Goal: Transaction & Acquisition: Purchase product/service

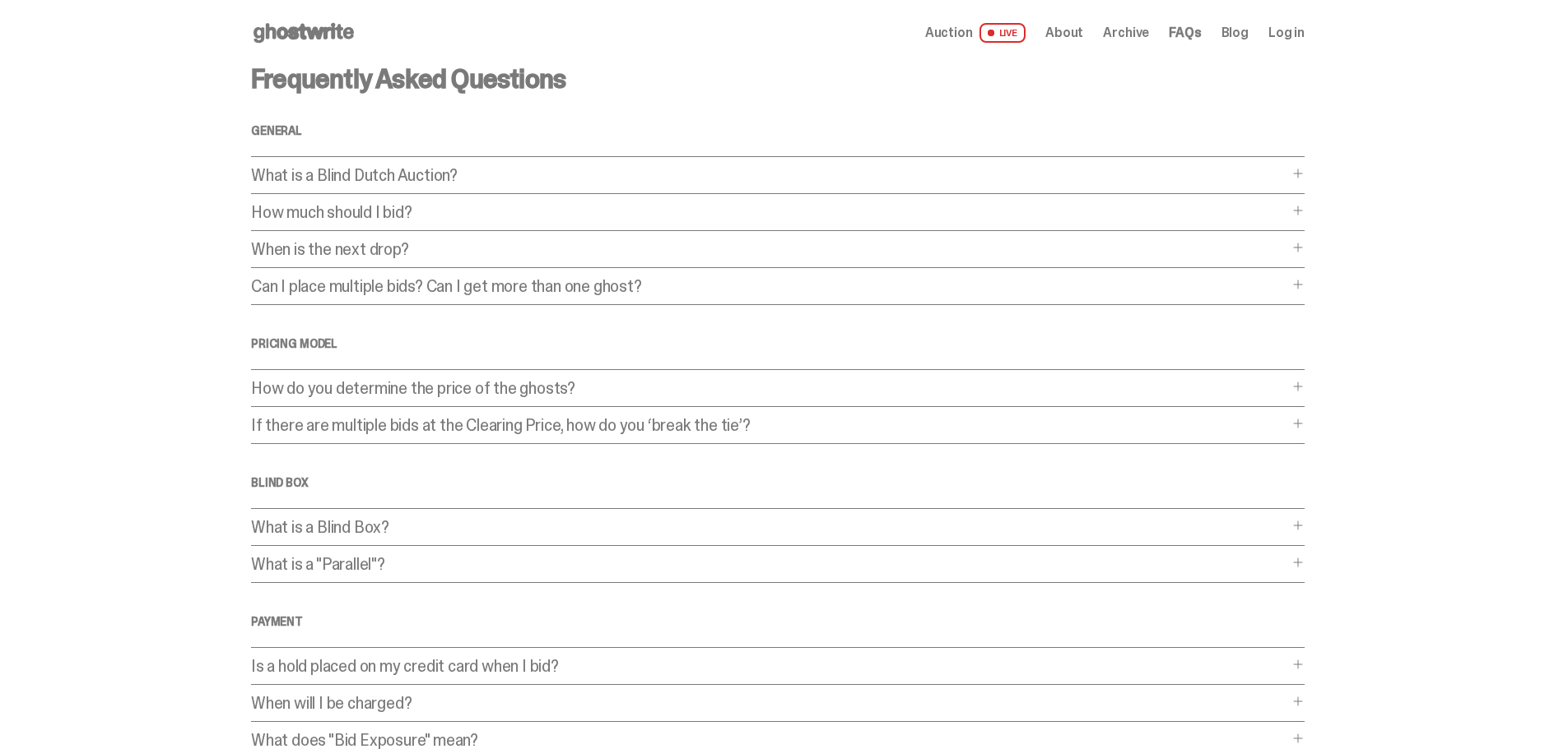
click at [1024, 28] on span "LIVE" at bounding box center [1002, 33] width 47 height 20
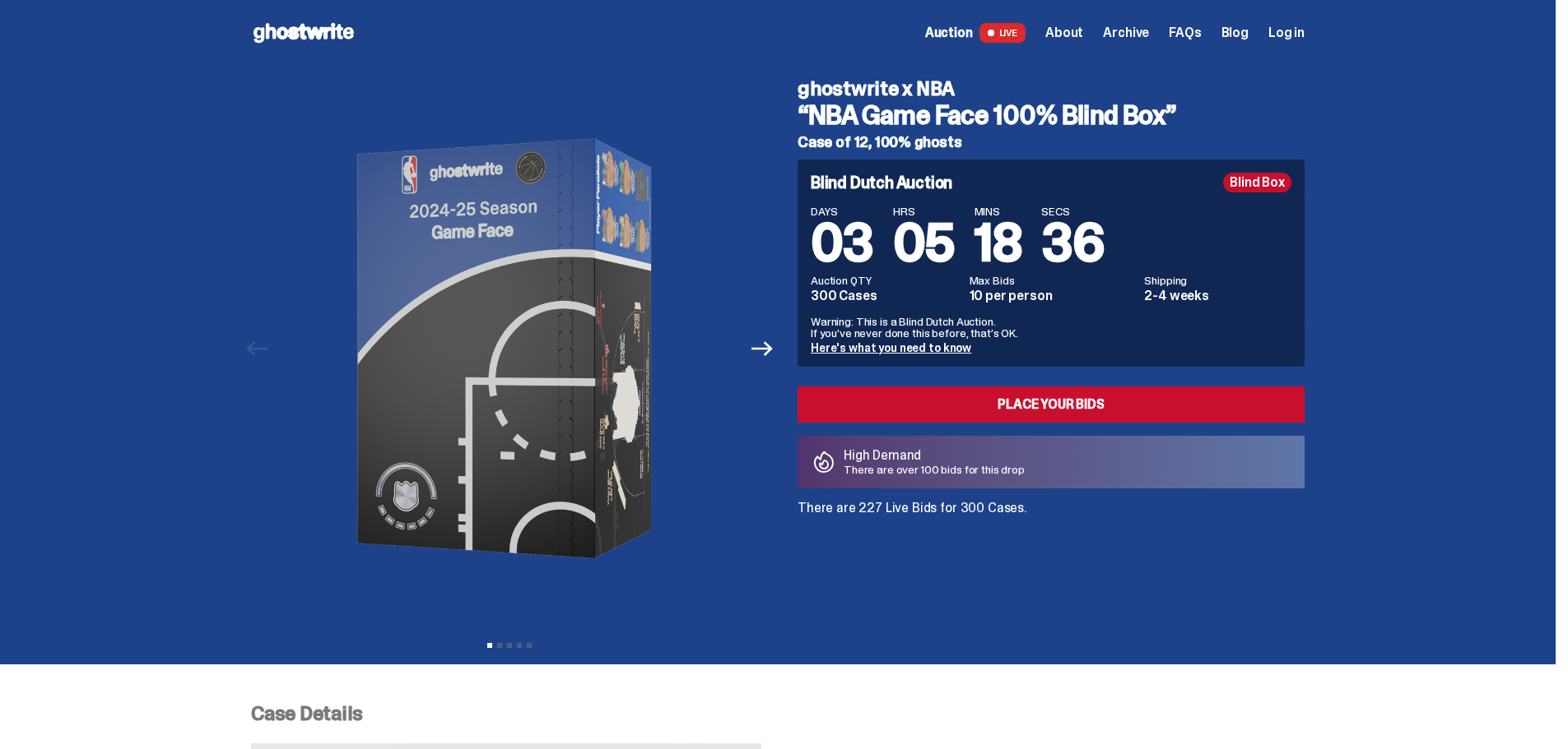
click at [973, 30] on span "Auction" at bounding box center [949, 32] width 48 height 13
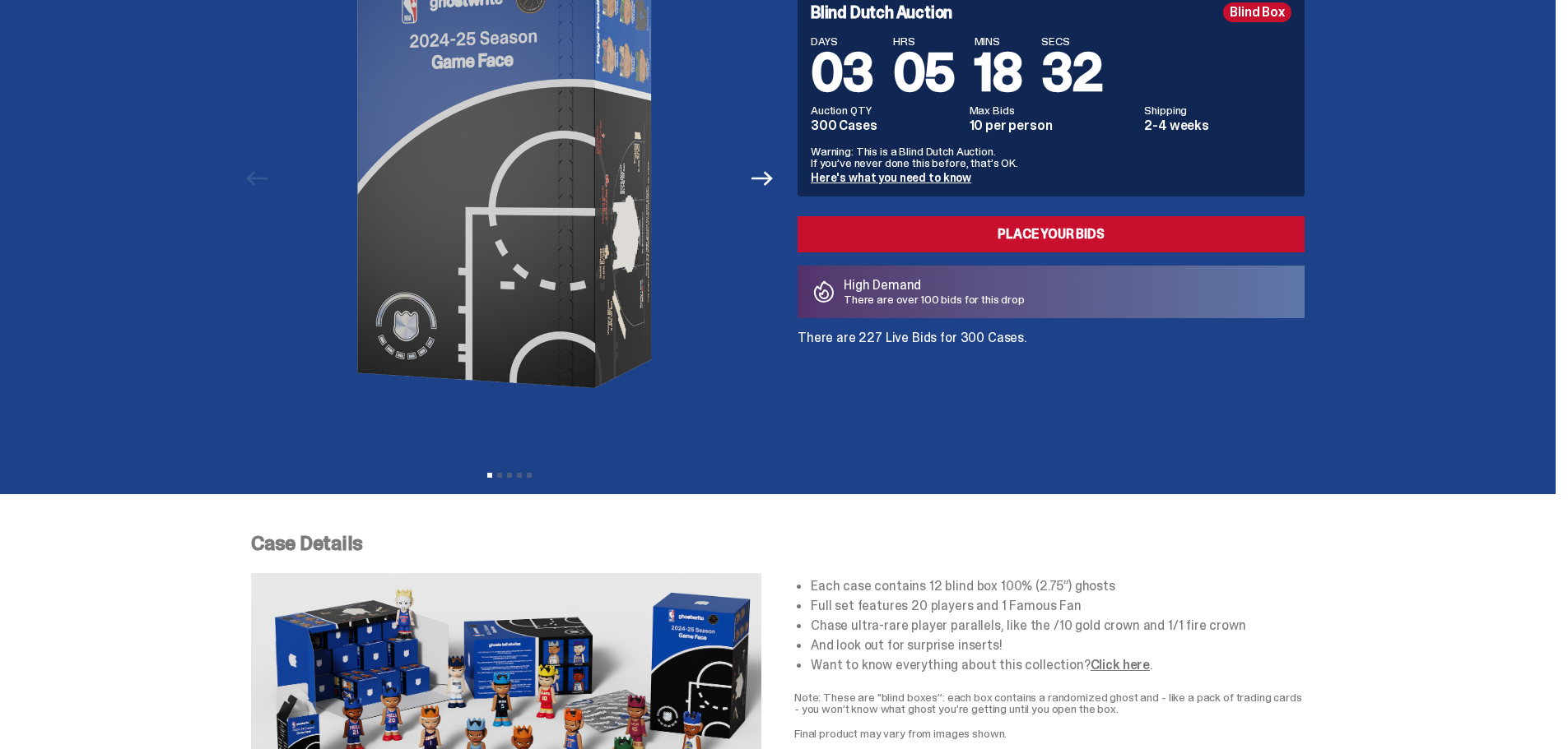
scroll to position [165, 0]
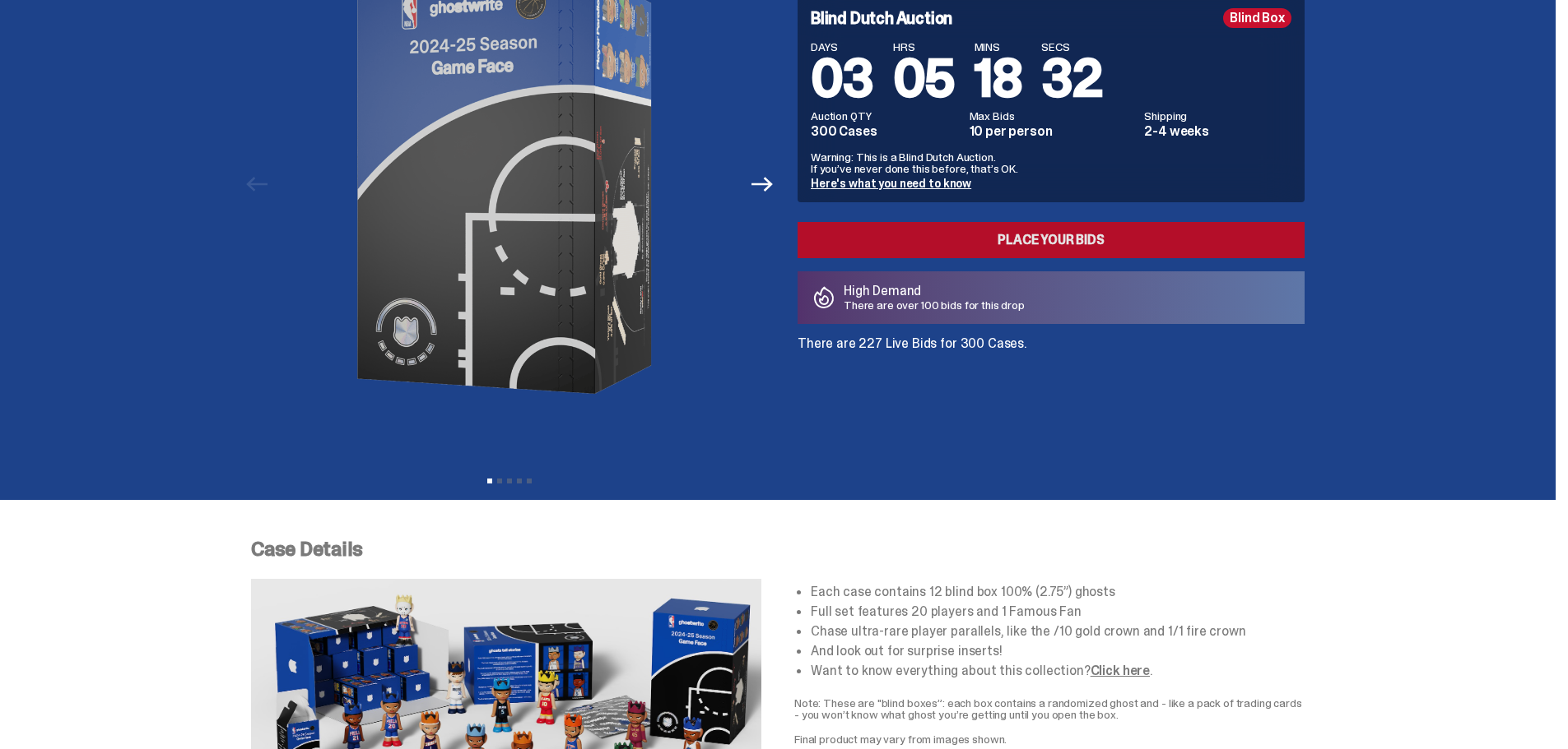
click at [1040, 236] on link "Place your Bids" at bounding box center [1050, 240] width 507 height 36
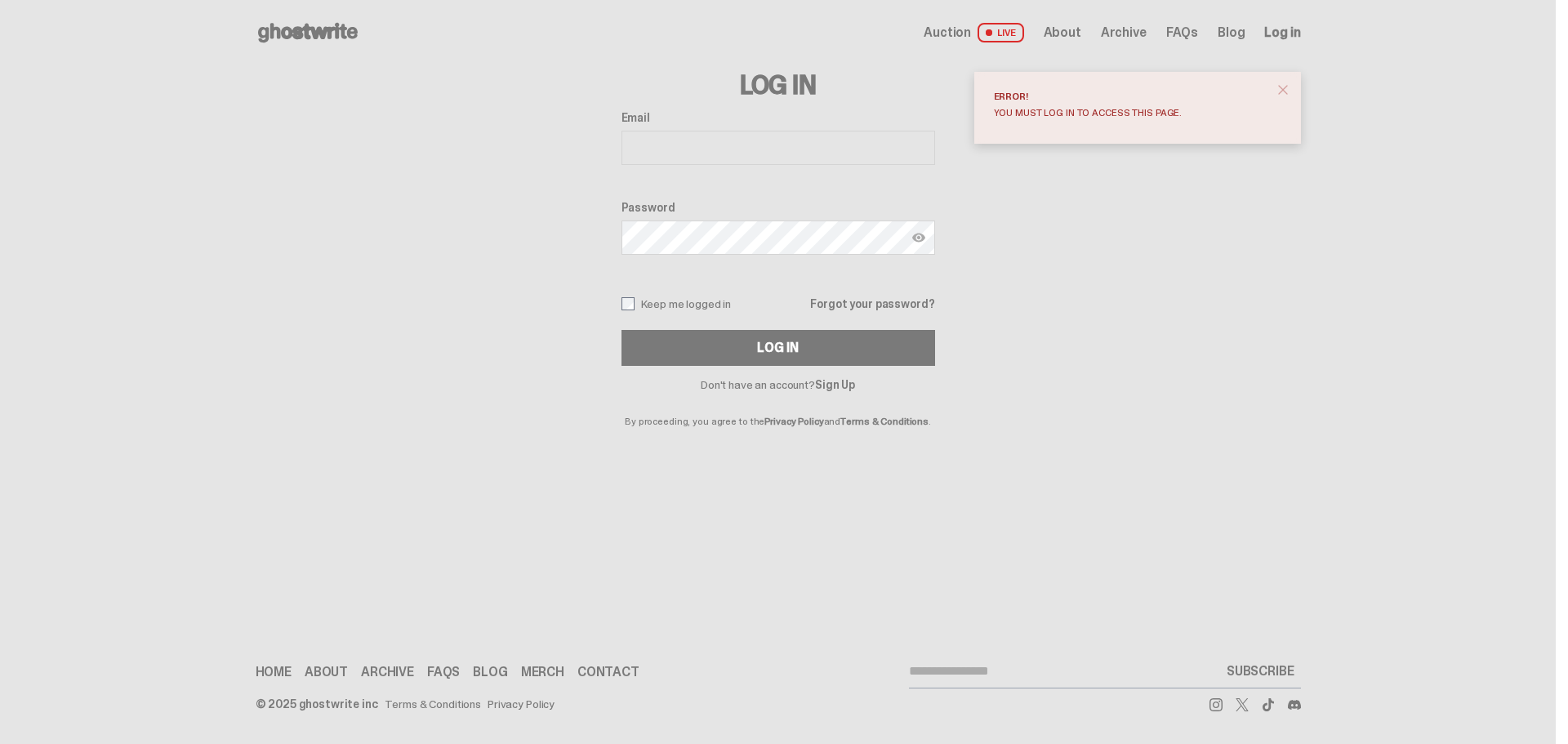
click at [1276, 85] on span "close" at bounding box center [1283, 90] width 16 height 16
click at [853, 384] on link "Sign Up" at bounding box center [835, 384] width 40 height 15
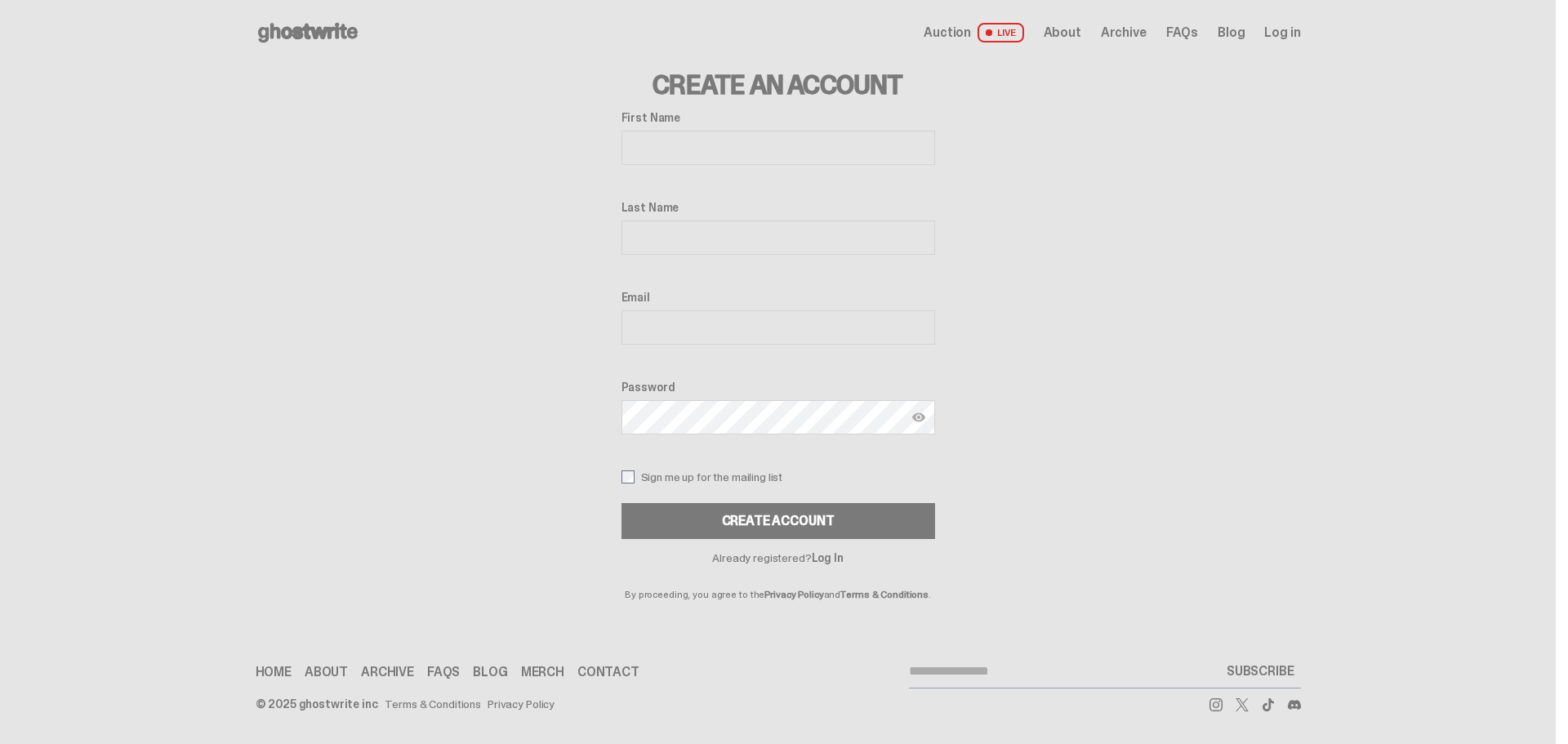
click at [723, 146] on input "First Name" at bounding box center [779, 148] width 313 height 35
type input "***"
type input "********"
type input "**********"
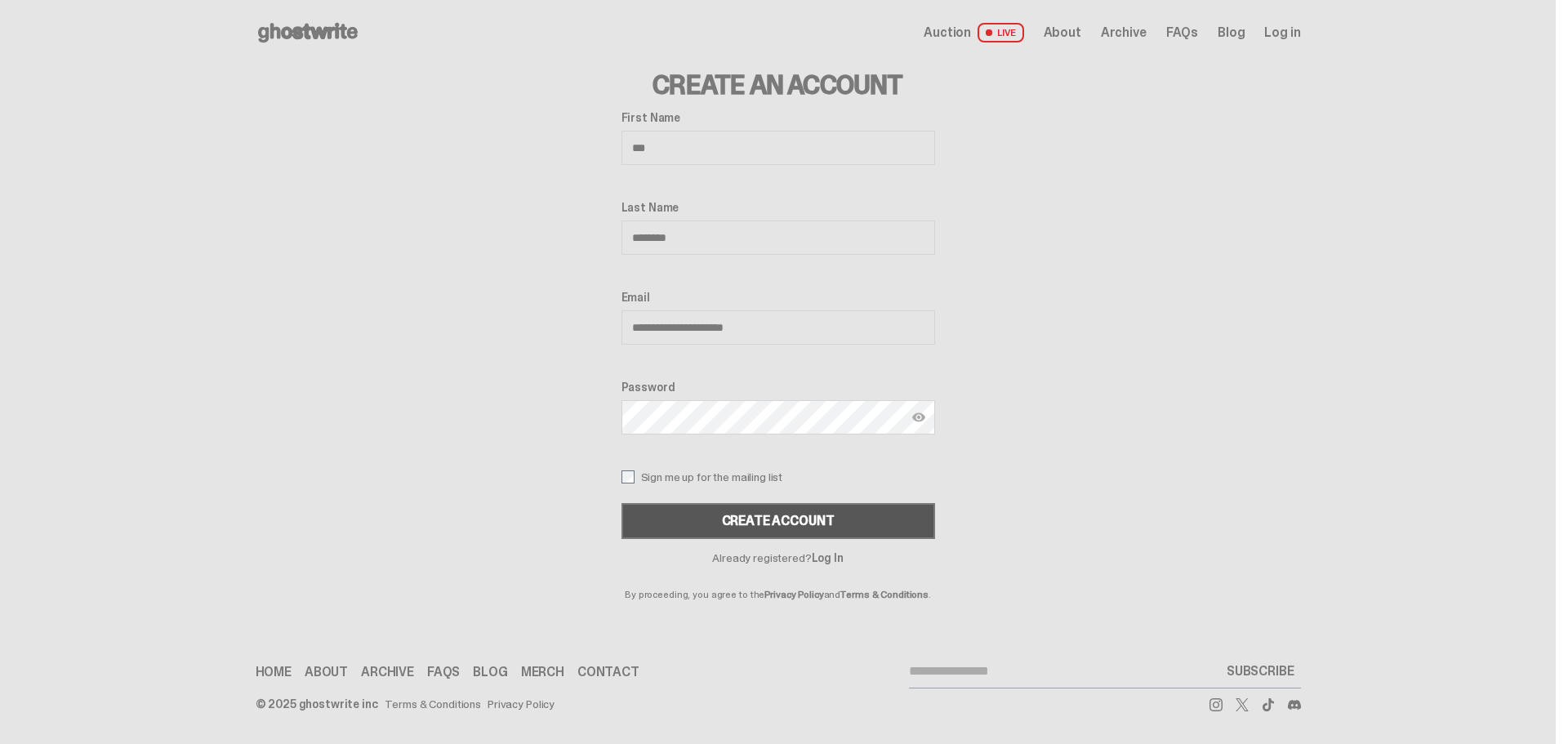
click at [828, 511] on button "Create Account" at bounding box center [779, 521] width 313 height 36
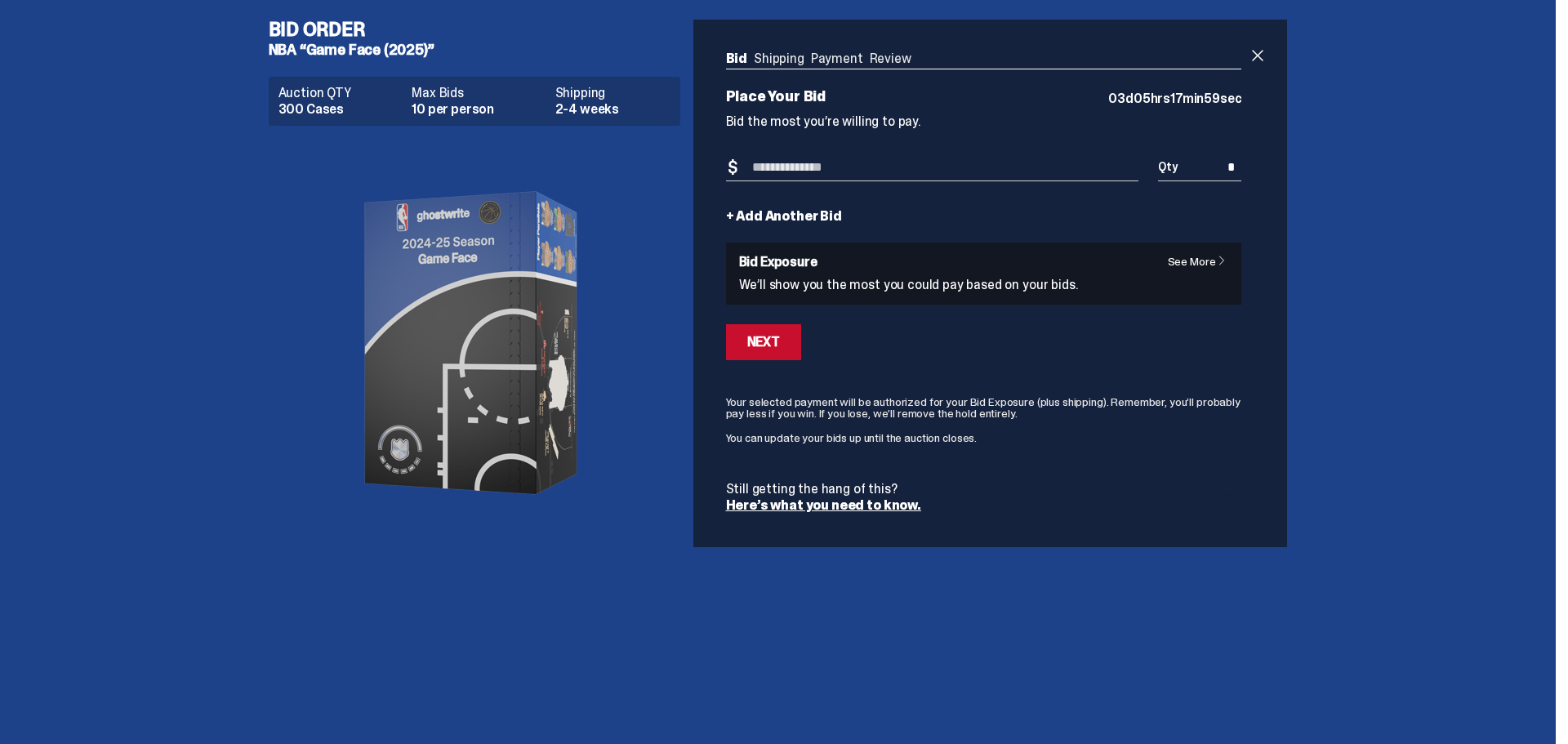
click at [1184, 261] on link "See More" at bounding box center [1202, 261] width 68 height 12
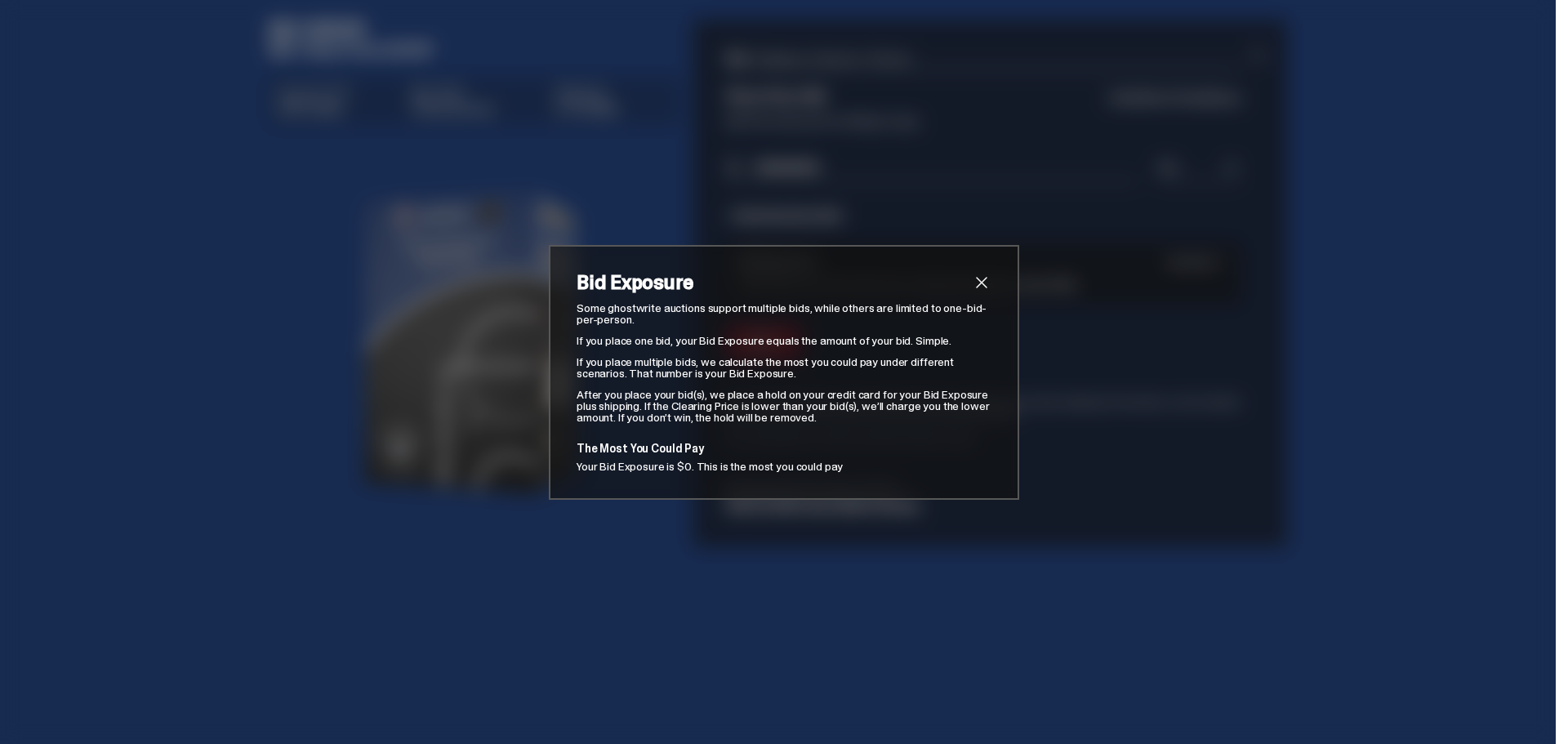
click at [980, 279] on span "close" at bounding box center [982, 283] width 20 height 20
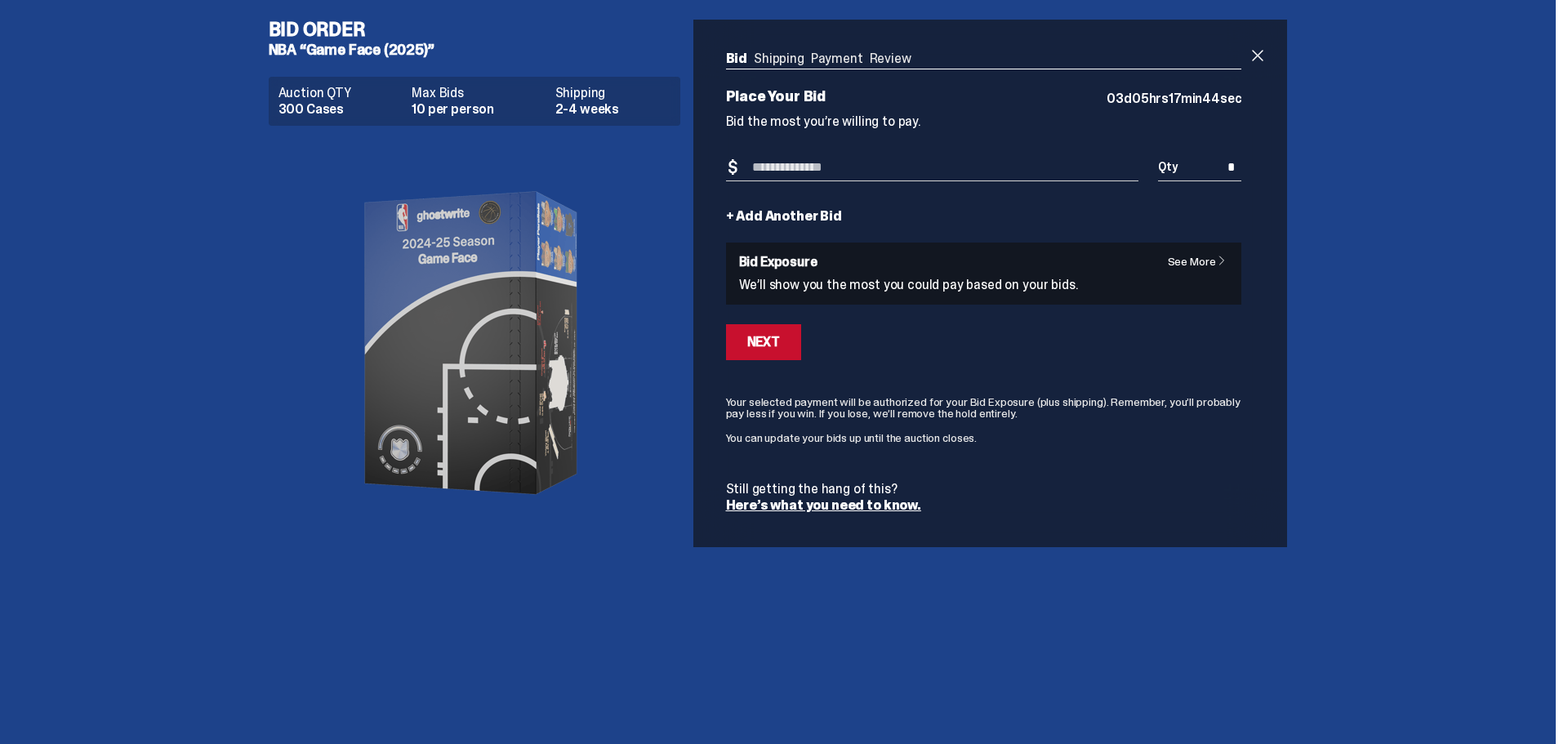
click at [1209, 263] on link "See More" at bounding box center [1202, 261] width 68 height 12
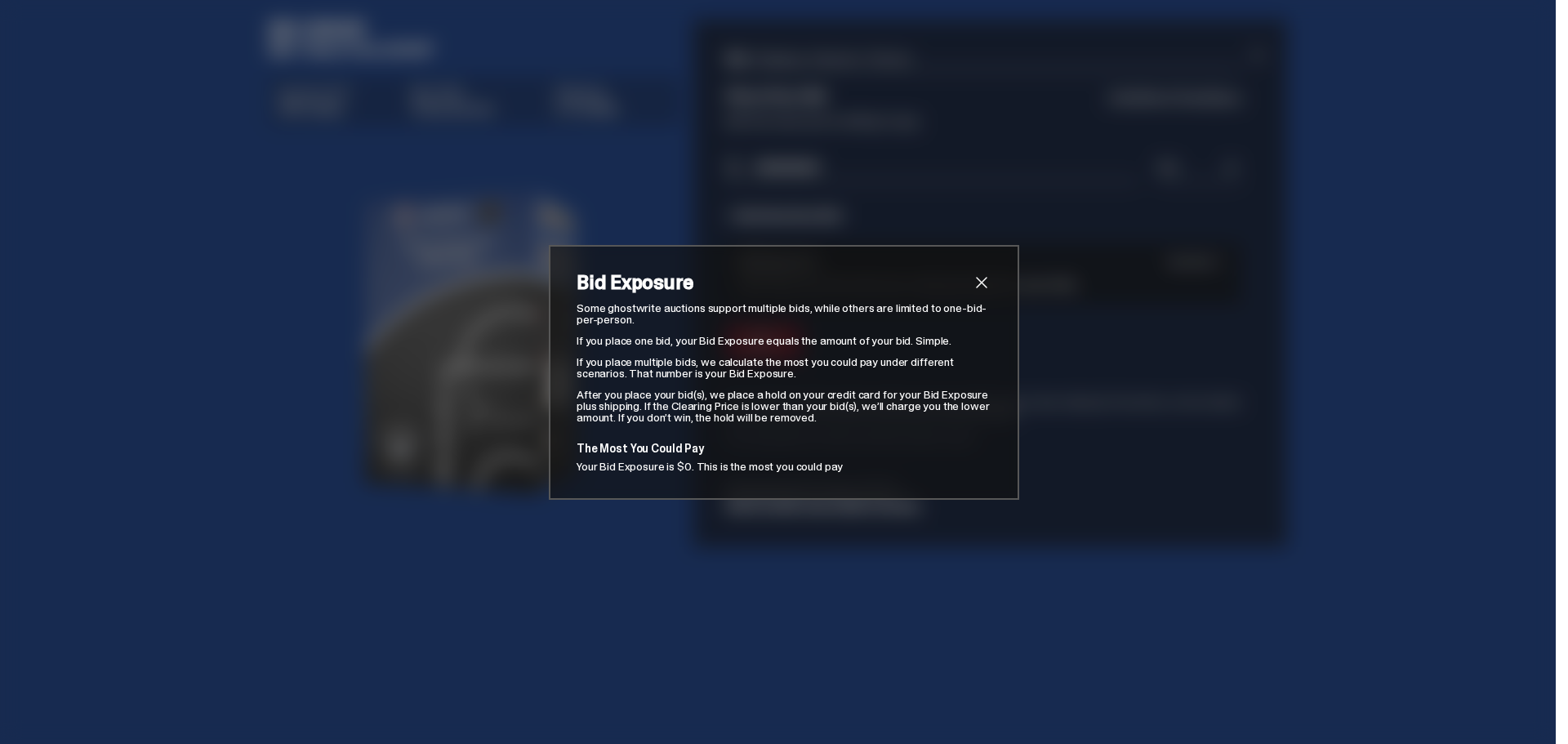
click at [972, 287] on span "close" at bounding box center [982, 283] width 20 height 20
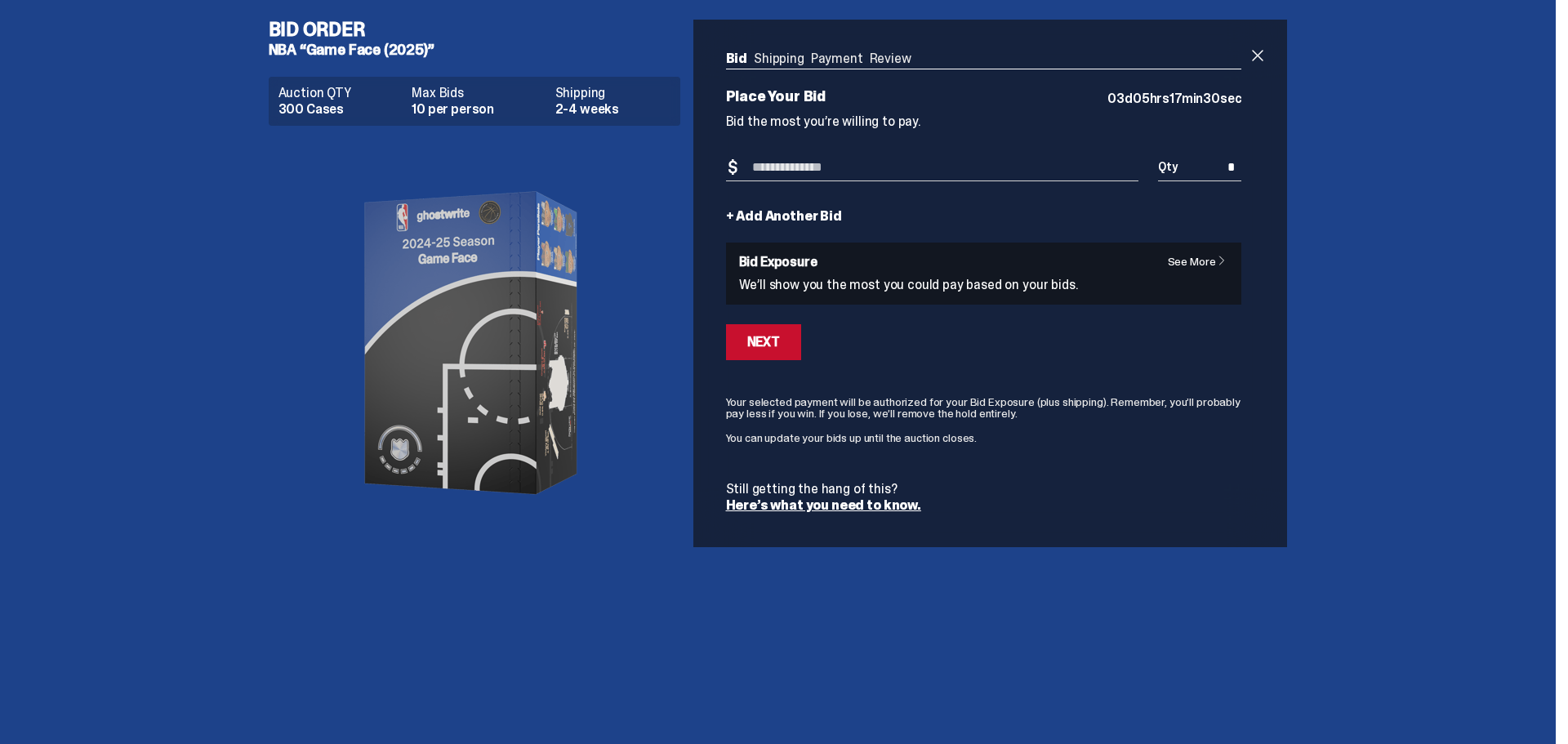
click at [812, 505] on link "Here’s what you need to know." at bounding box center [823, 505] width 195 height 17
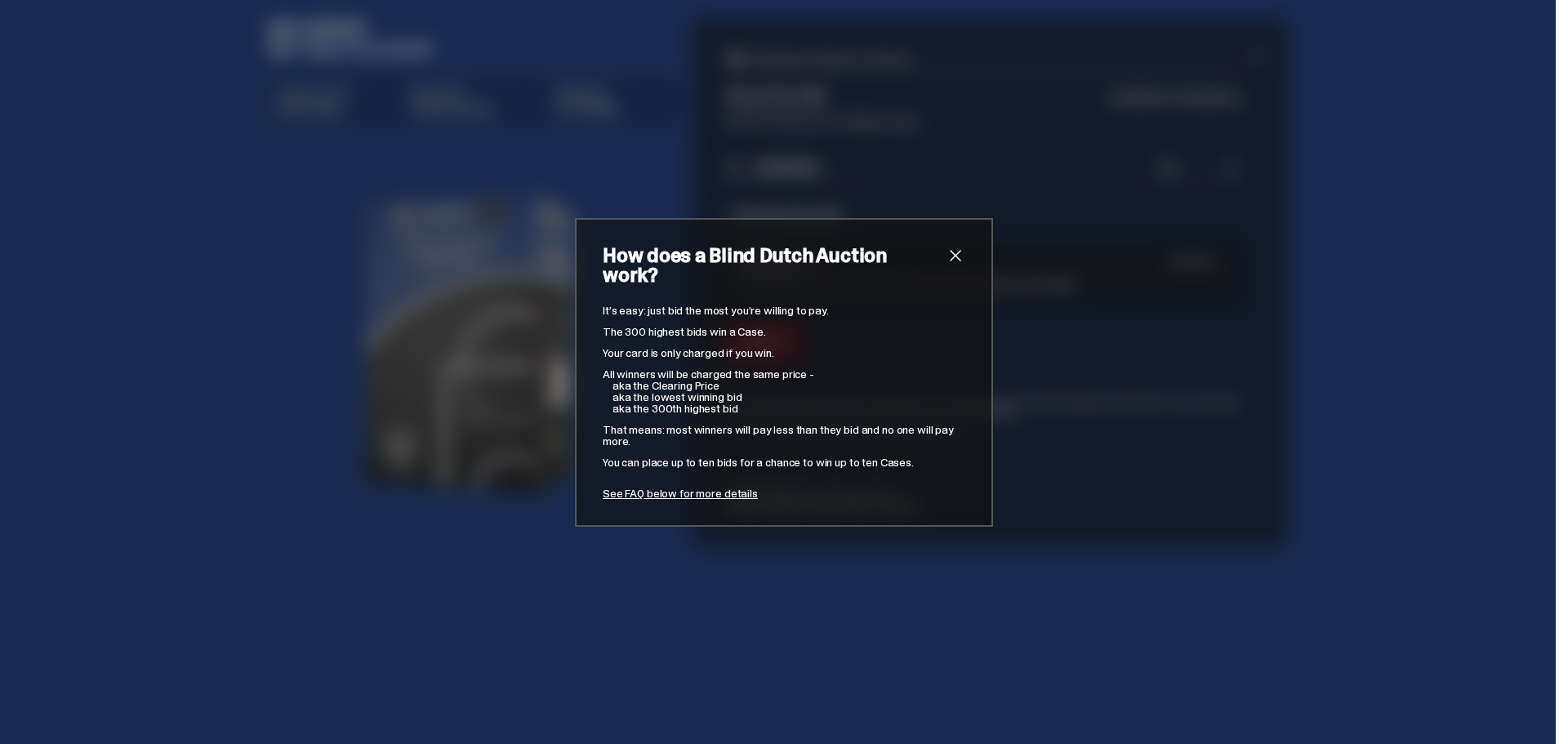
click at [950, 265] on span "close" at bounding box center [956, 255] width 20 height 20
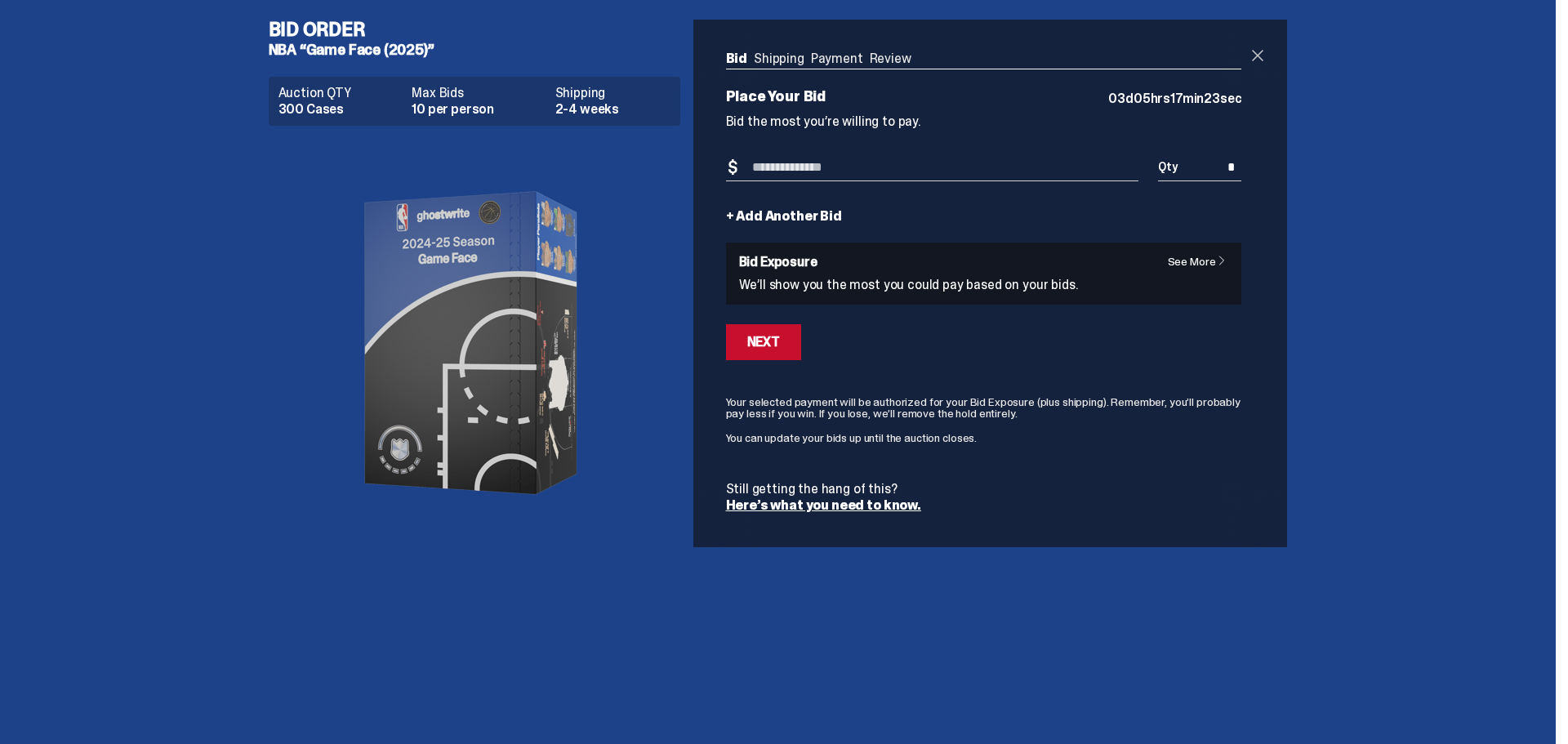
click at [1259, 49] on span at bounding box center [1258, 55] width 20 height 20
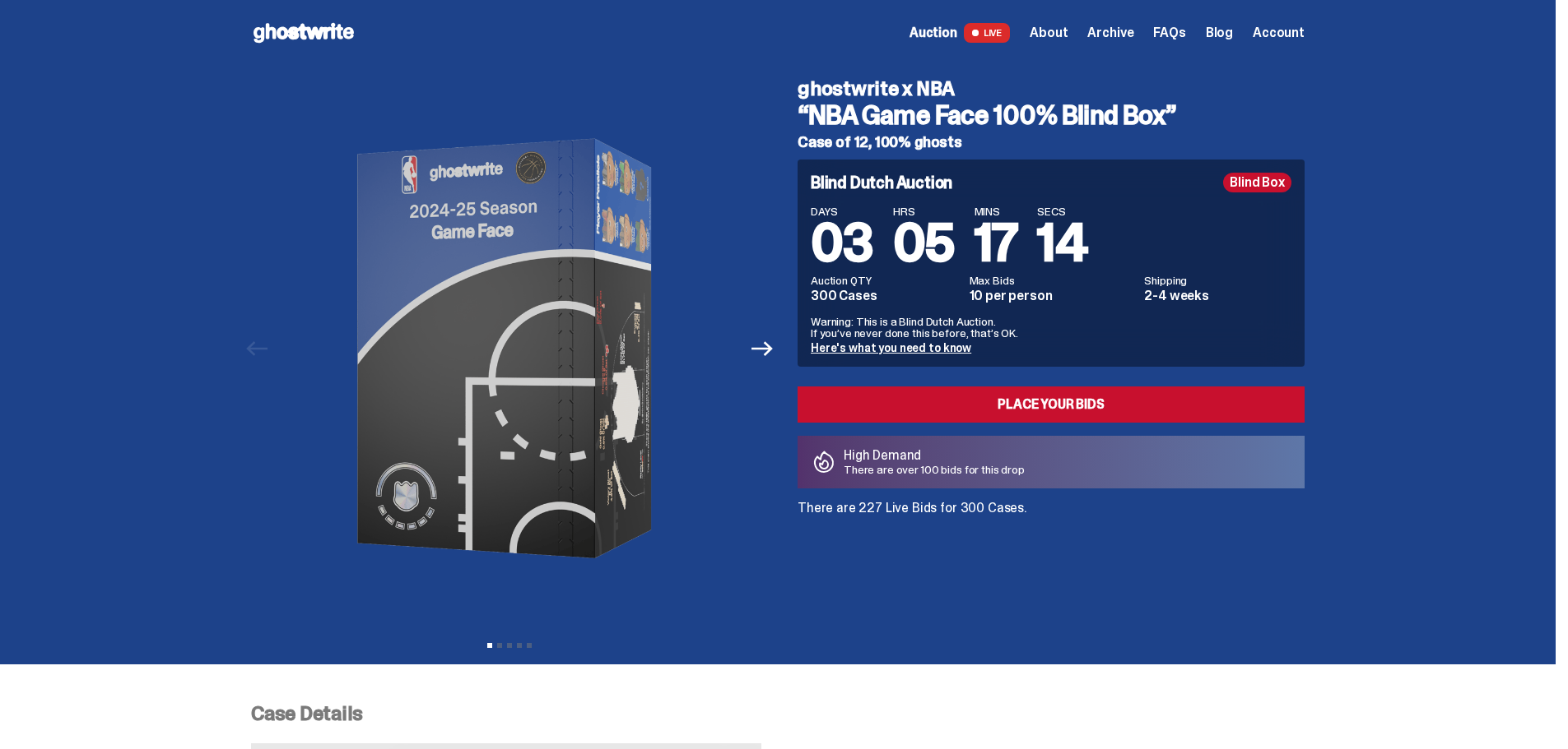
click at [777, 366] on div "Previous Next View slide 1 View slide 2 View slide 3 View slide 4 View slide 5" at bounding box center [514, 349] width 526 height 566
click at [773, 348] on icon "Next" at bounding box center [762, 349] width 22 height 15
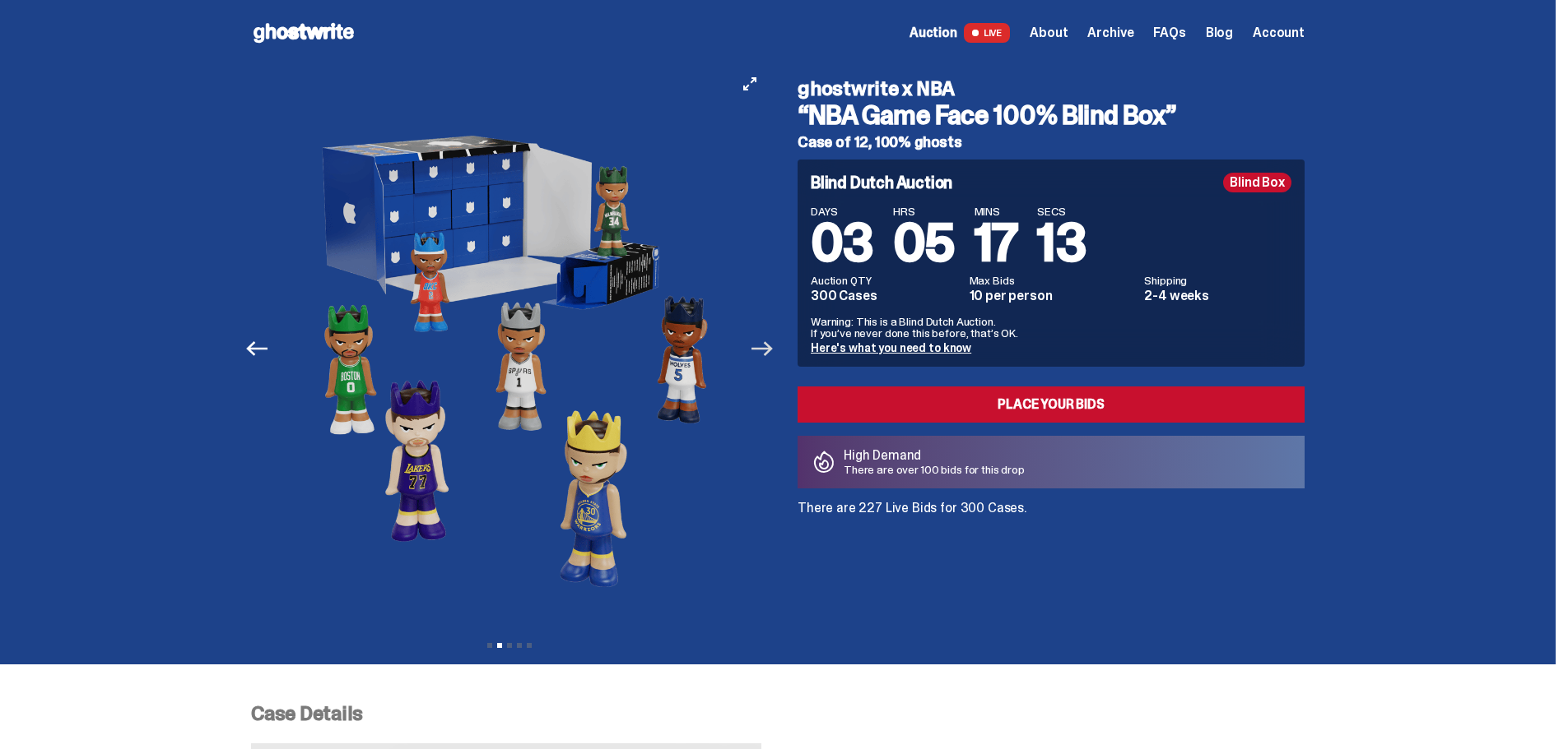
click at [773, 348] on icon "Next" at bounding box center [762, 349] width 22 height 15
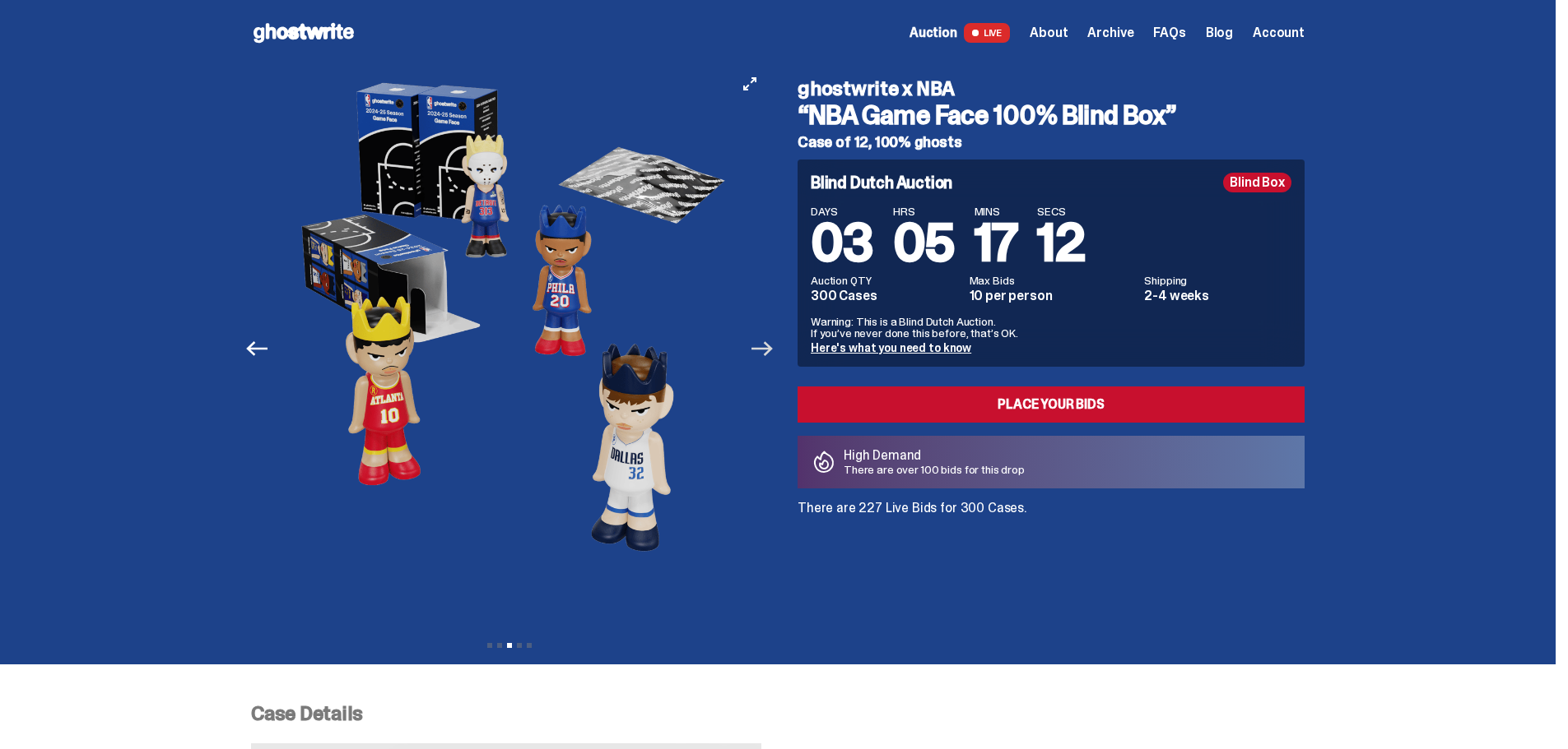
click at [773, 348] on icon "Next" at bounding box center [762, 349] width 22 height 15
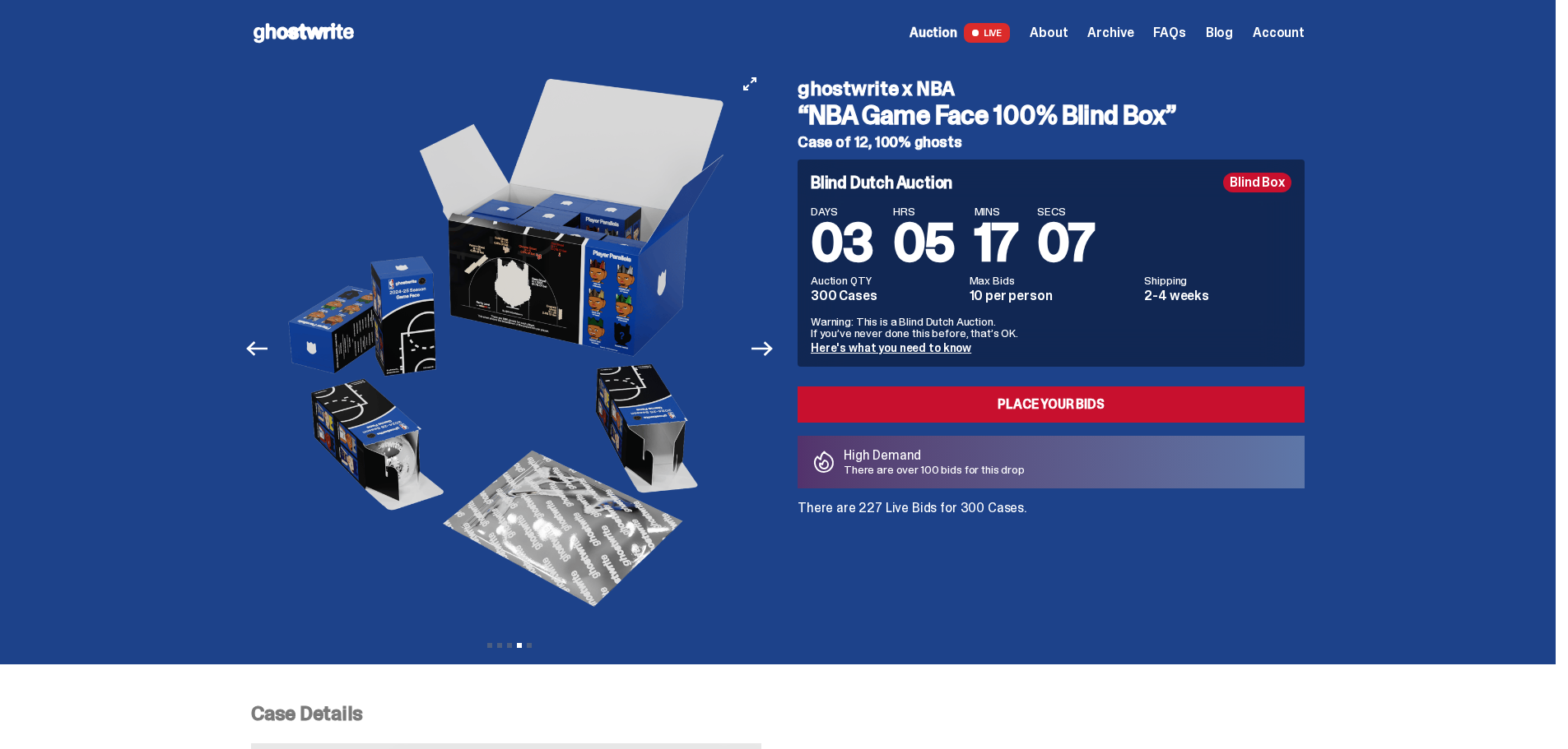
click at [755, 349] on button "Next" at bounding box center [762, 349] width 36 height 36
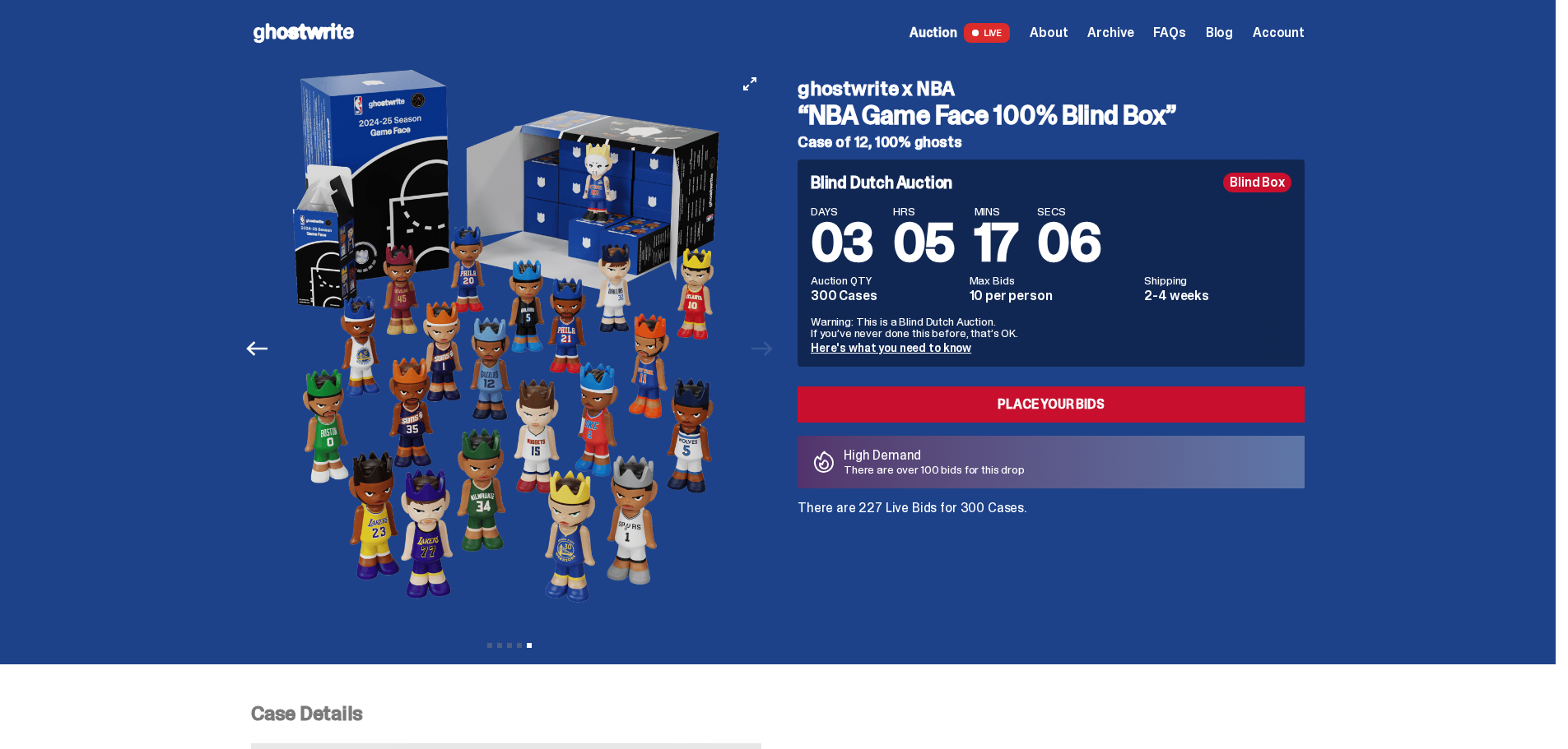
click at [755, 349] on div at bounding box center [509, 349] width 516 height 566
click at [759, 349] on div at bounding box center [509, 349] width 516 height 566
click at [767, 351] on div at bounding box center [509, 349] width 516 height 566
click at [767, 353] on div at bounding box center [509, 349] width 516 height 566
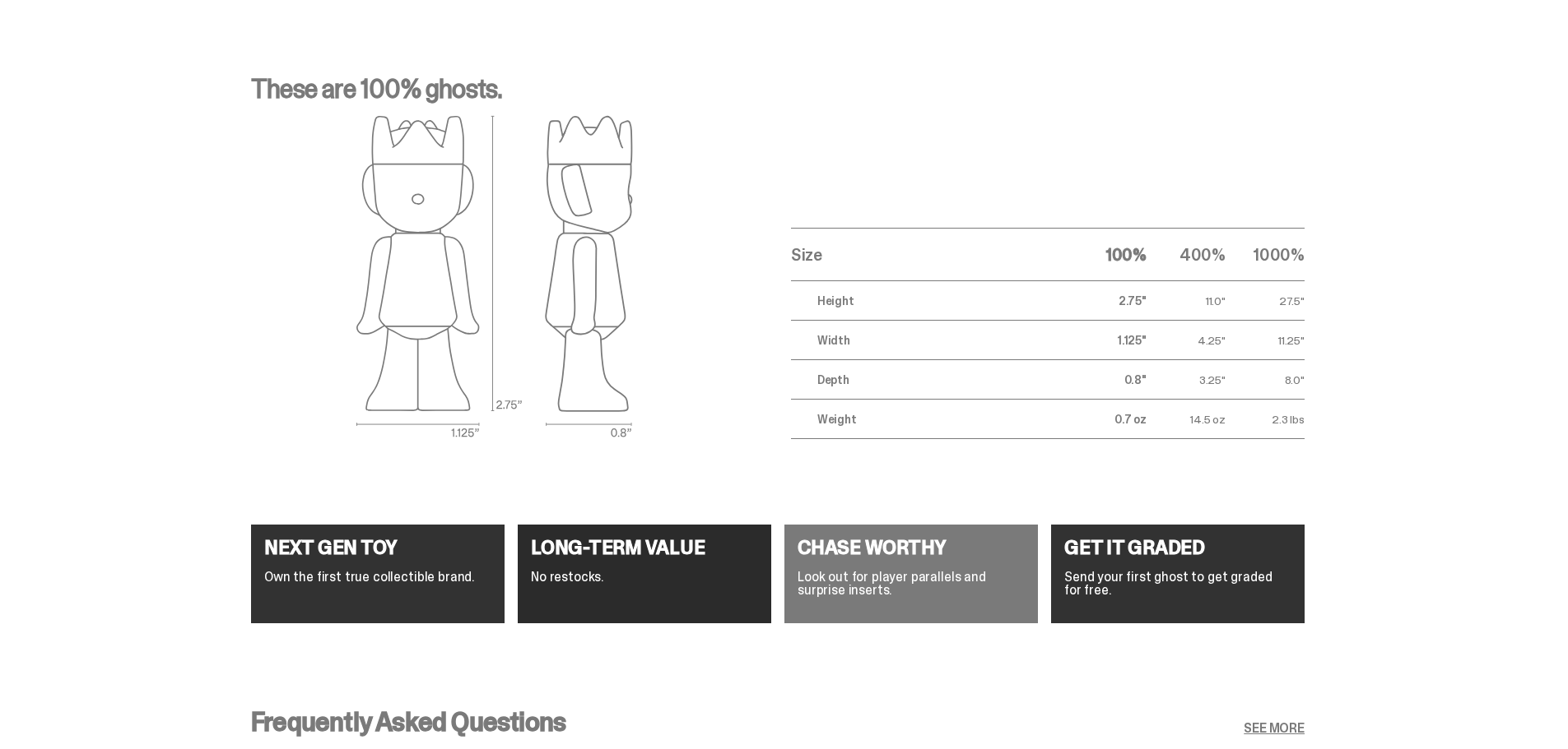
scroll to position [5839, 0]
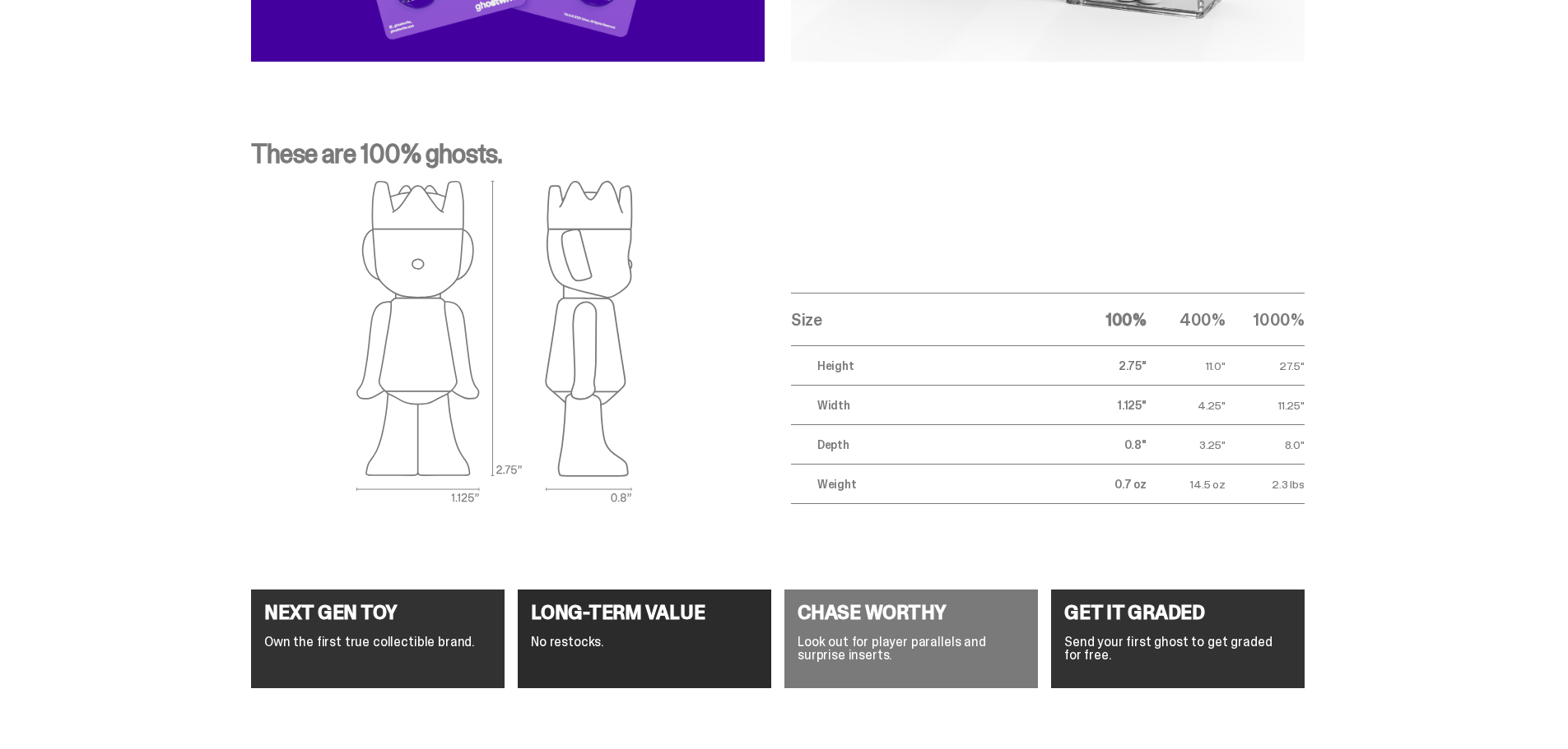
click at [1298, 334] on th "1000%" at bounding box center [1265, 320] width 79 height 53
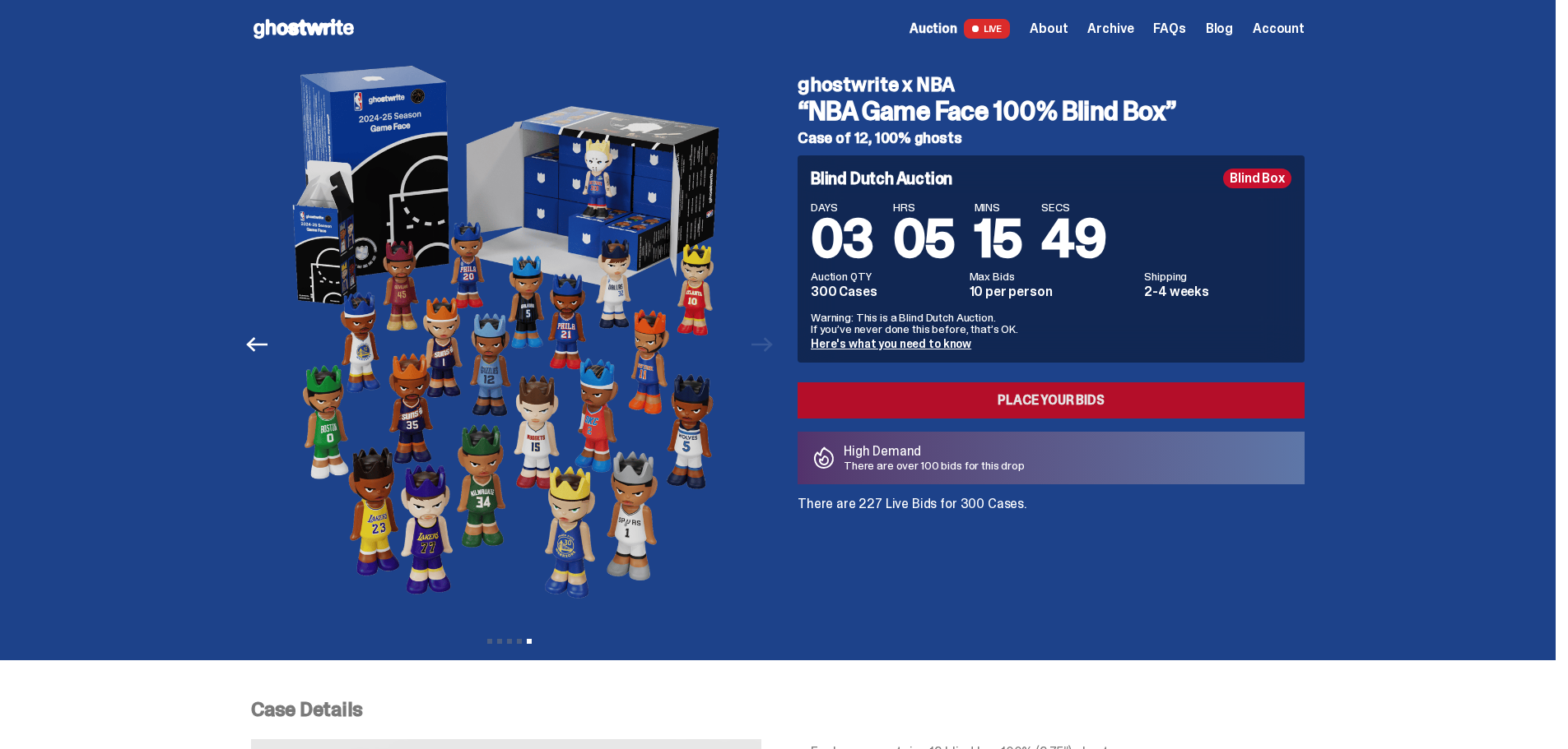
scroll to position [0, 0]
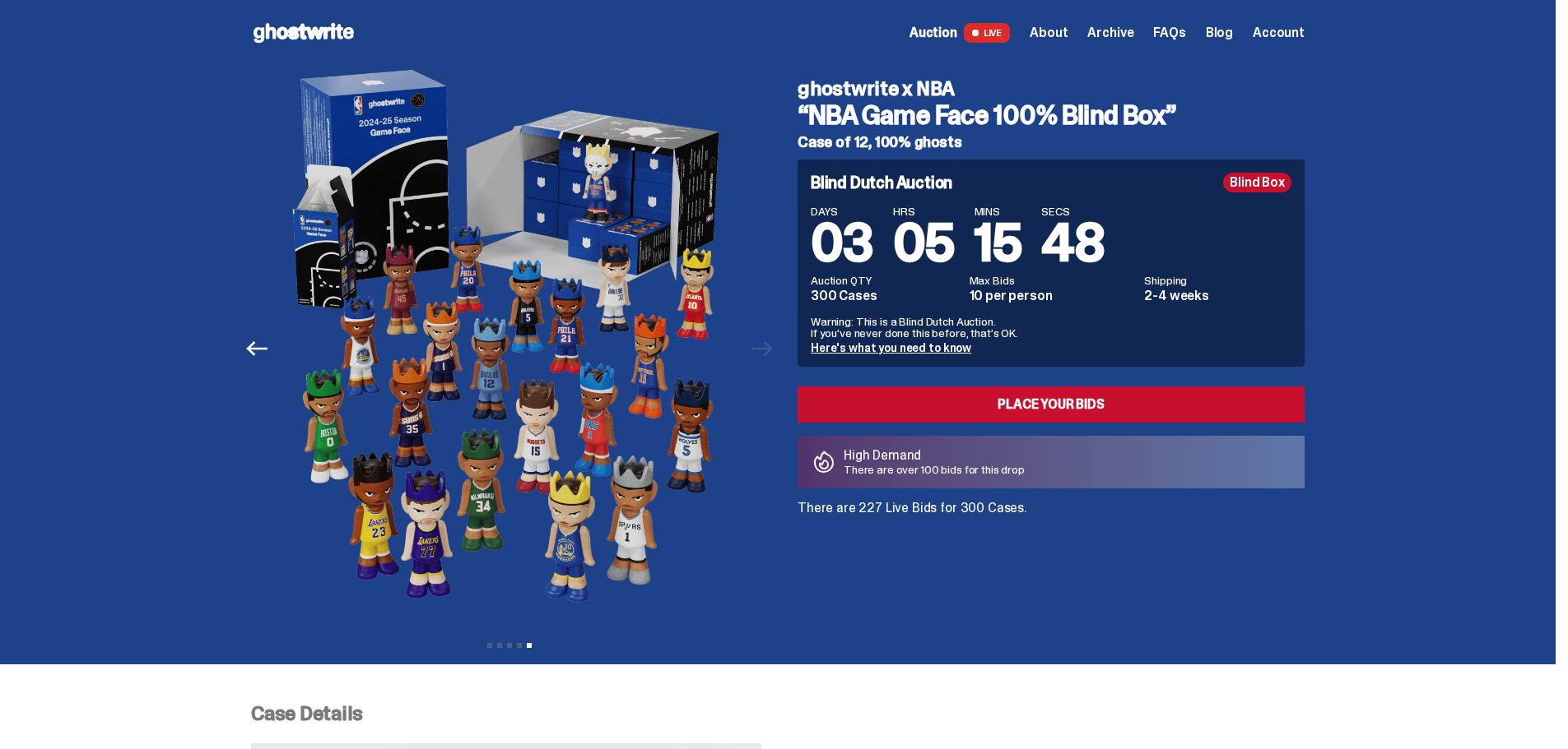
click at [1125, 29] on span "Archive" at bounding box center [1110, 32] width 46 height 13
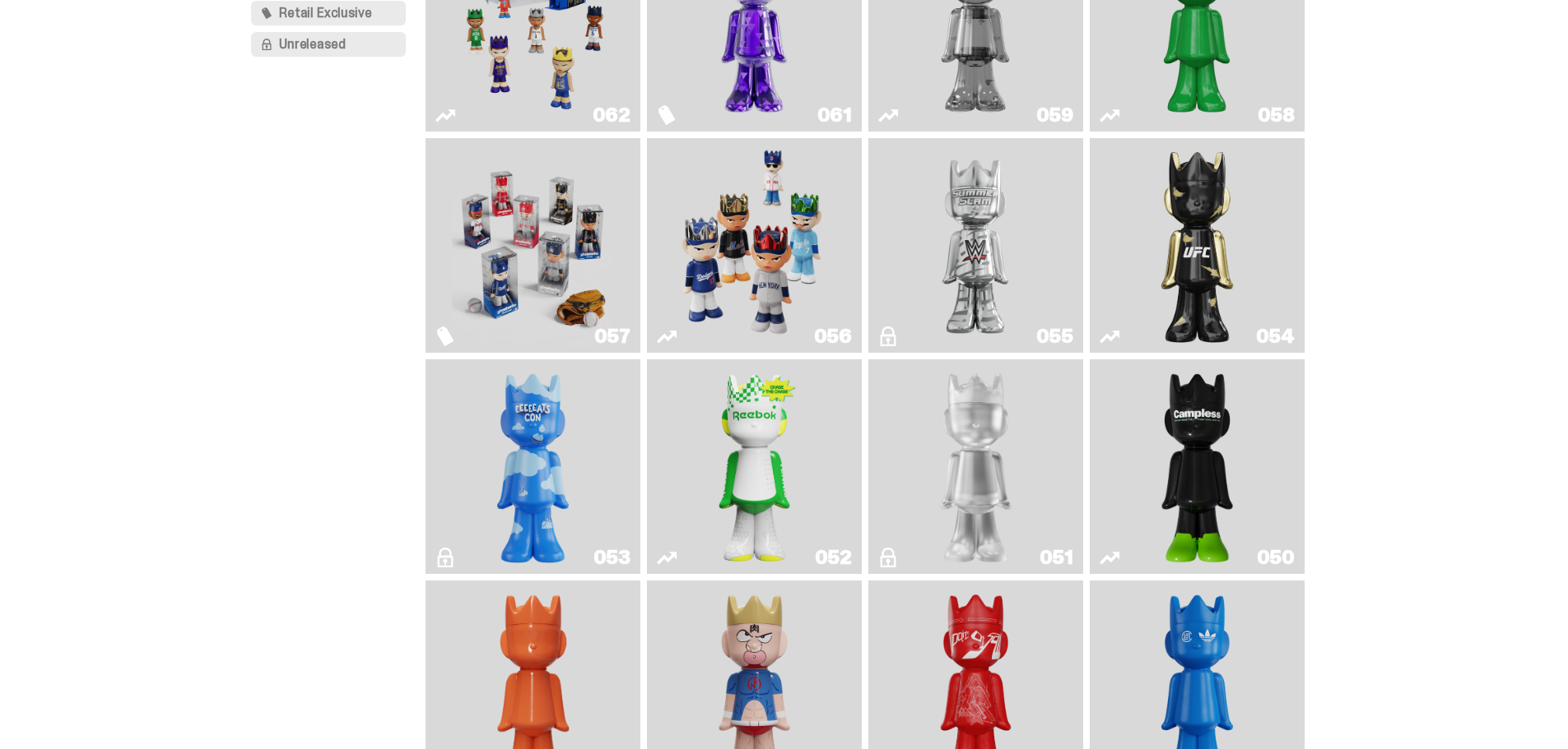
scroll to position [246, 0]
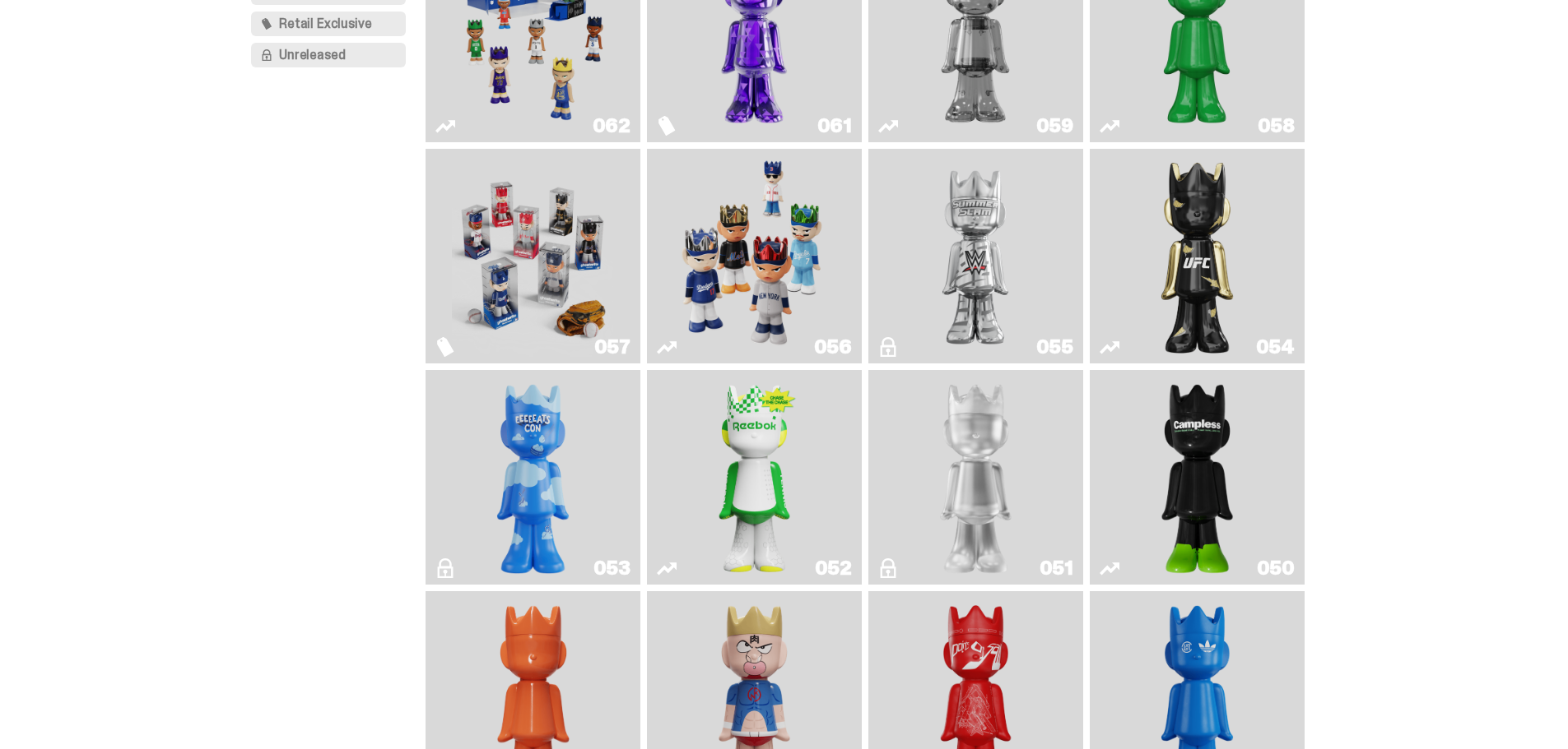
click at [1039, 238] on img "I Was There SummerSlam" at bounding box center [975, 255] width 161 height 202
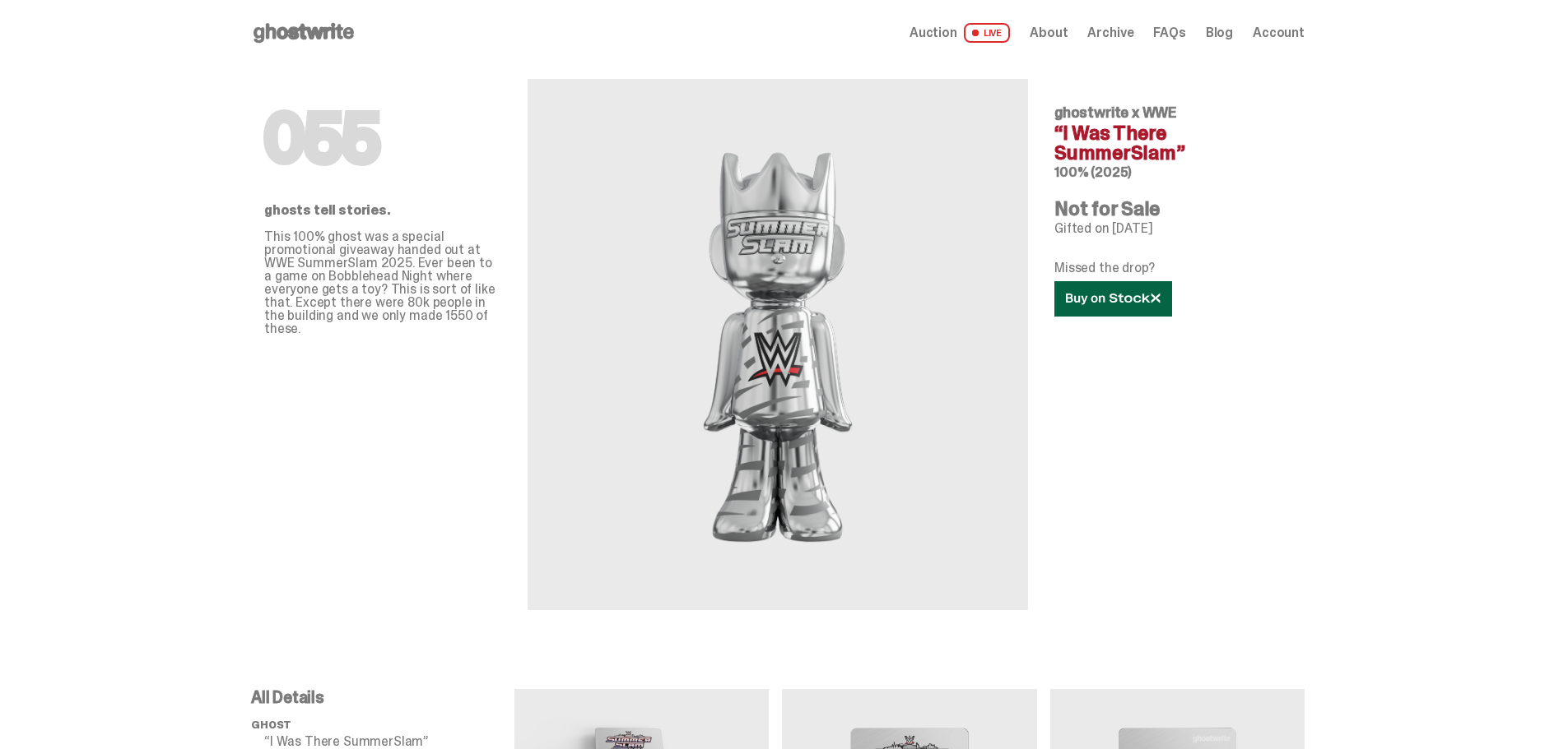
click at [1110, 295] on icon at bounding box center [1113, 299] width 95 height 13
